Goal: Navigation & Orientation: Find specific page/section

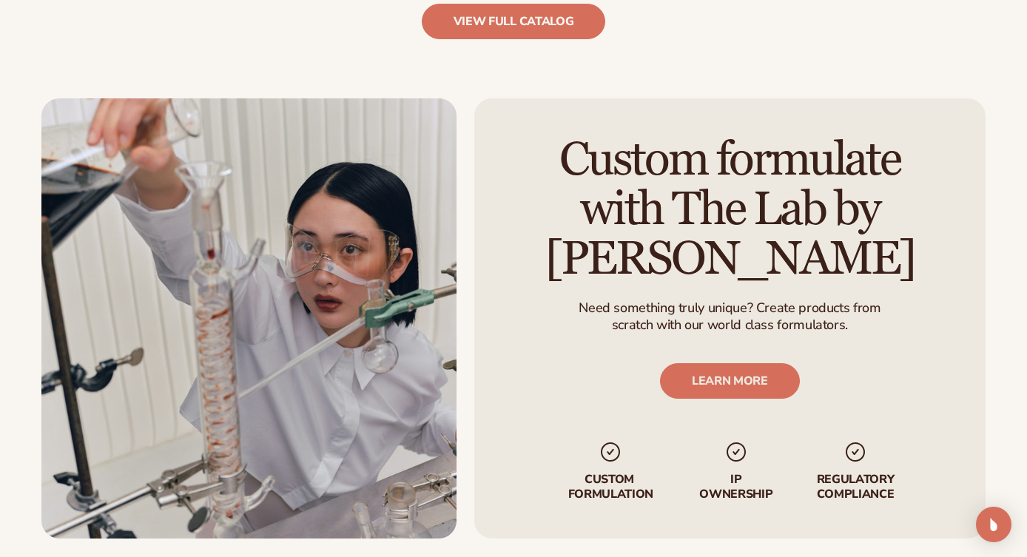
scroll to position [2678, 0]
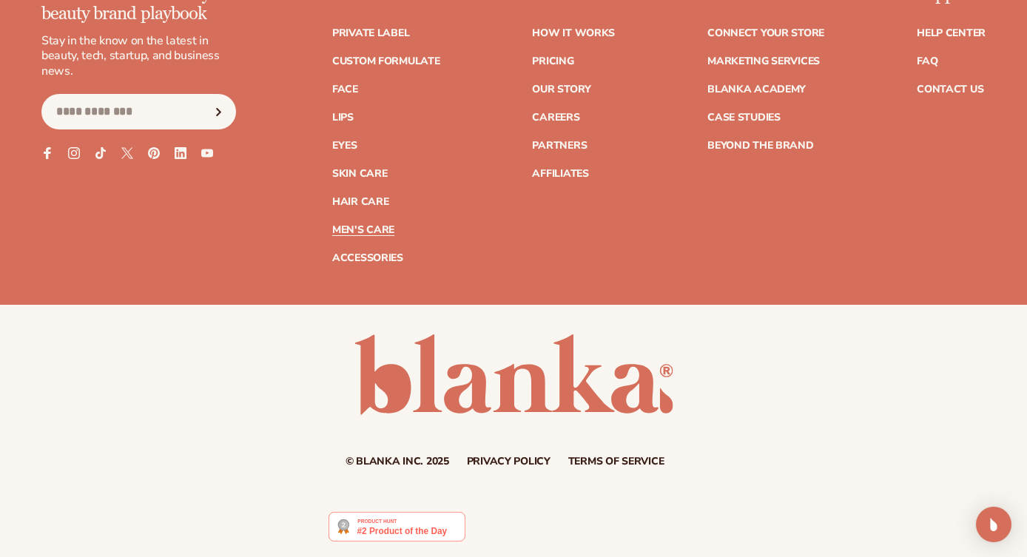
click at [352, 232] on link "Men's Care" at bounding box center [363, 230] width 62 height 10
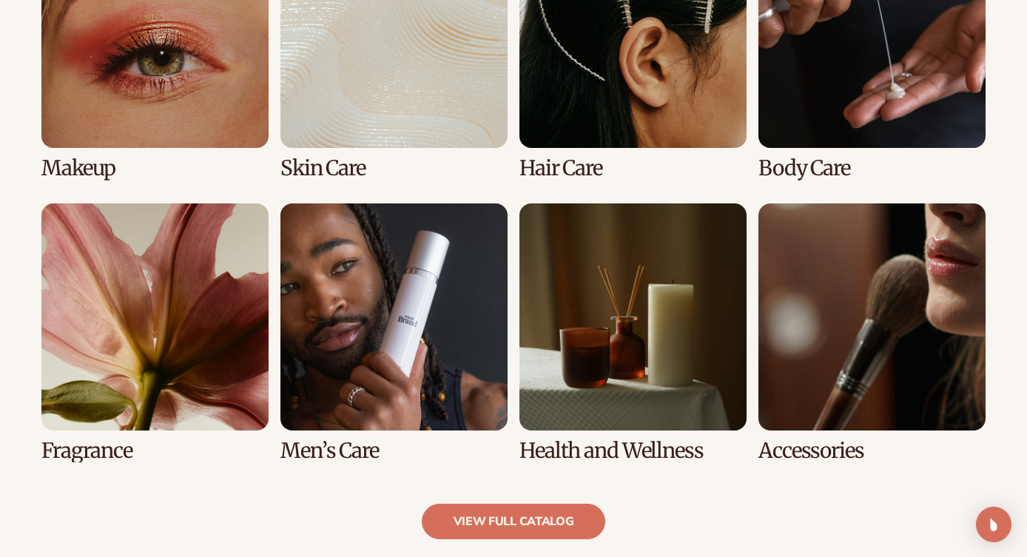
scroll to position [1204, 0]
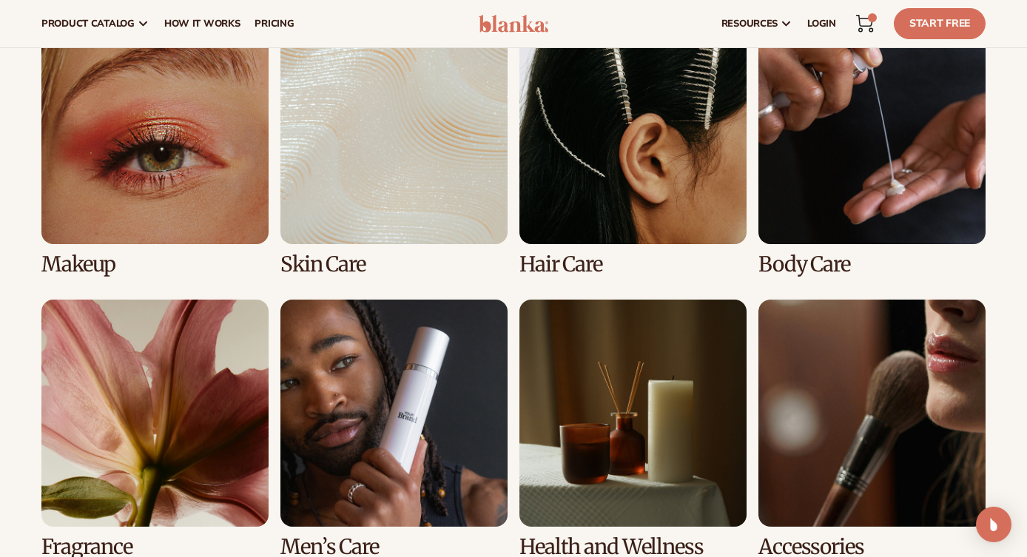
click at [383, 365] on link "6 / 8" at bounding box center [393, 429] width 227 height 259
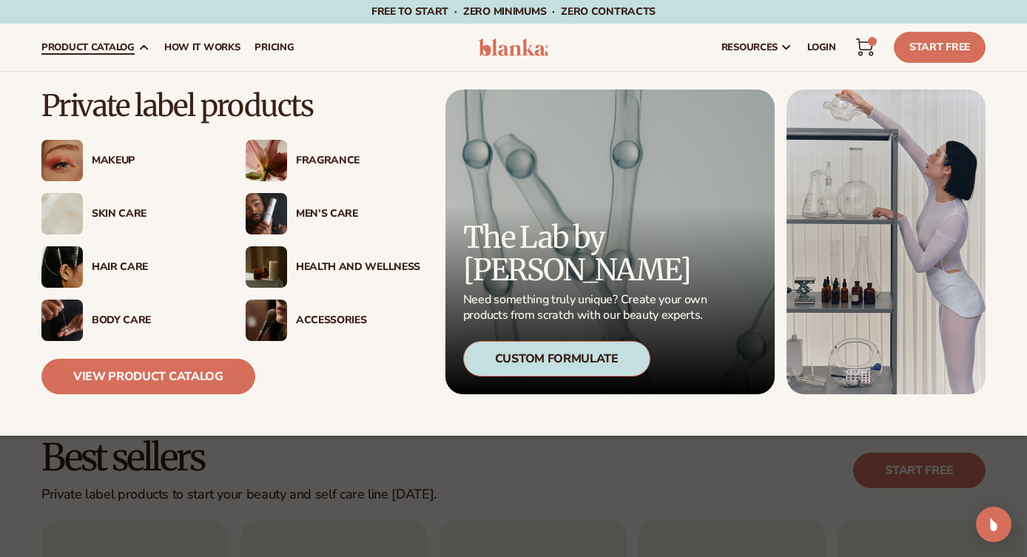
click at [92, 48] on span "product catalog" at bounding box center [87, 47] width 93 height 12
click at [174, 372] on link "View Product Catalog" at bounding box center [148, 377] width 214 height 36
